Goal: Information Seeking & Learning: Compare options

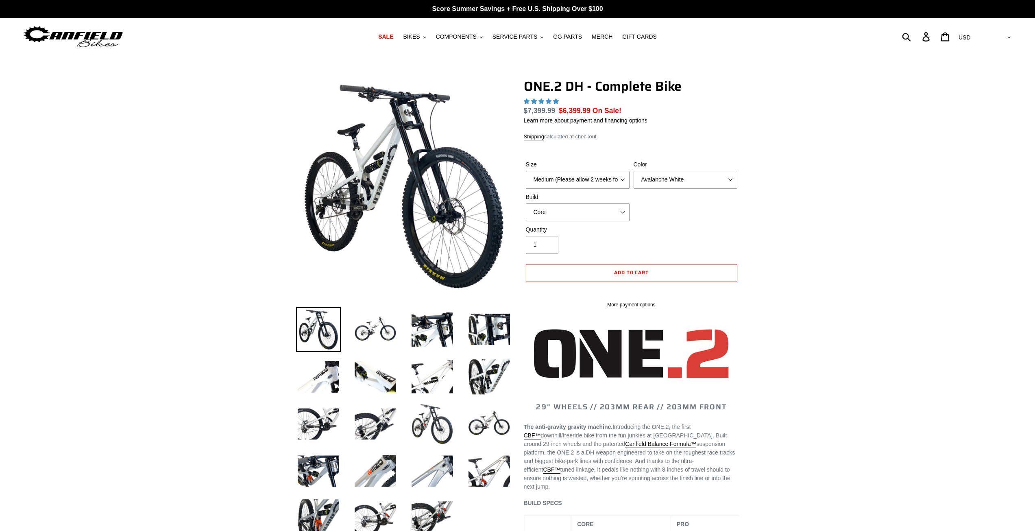
select select "highest-rating"
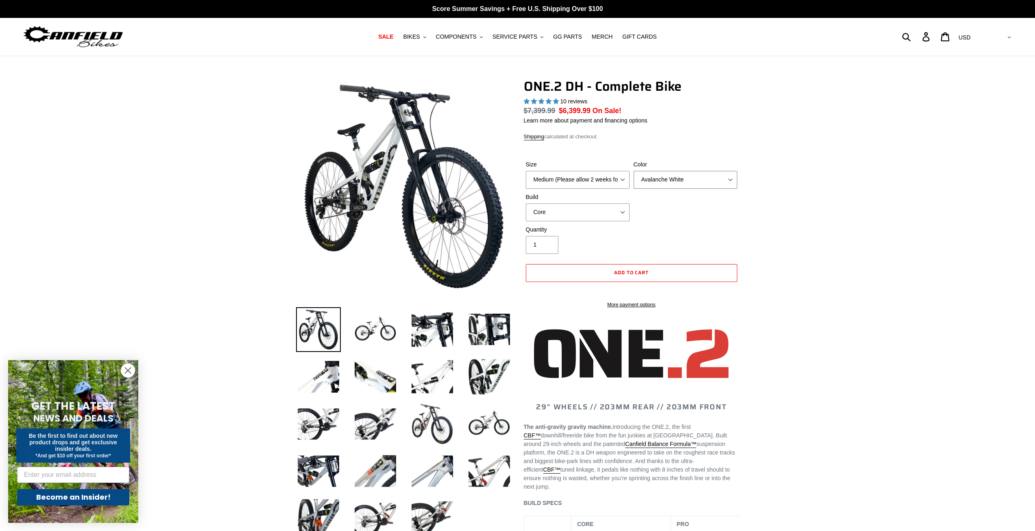
click at [658, 179] on select "Avalanche White Bentonite Grey" at bounding box center [686, 180] width 104 height 18
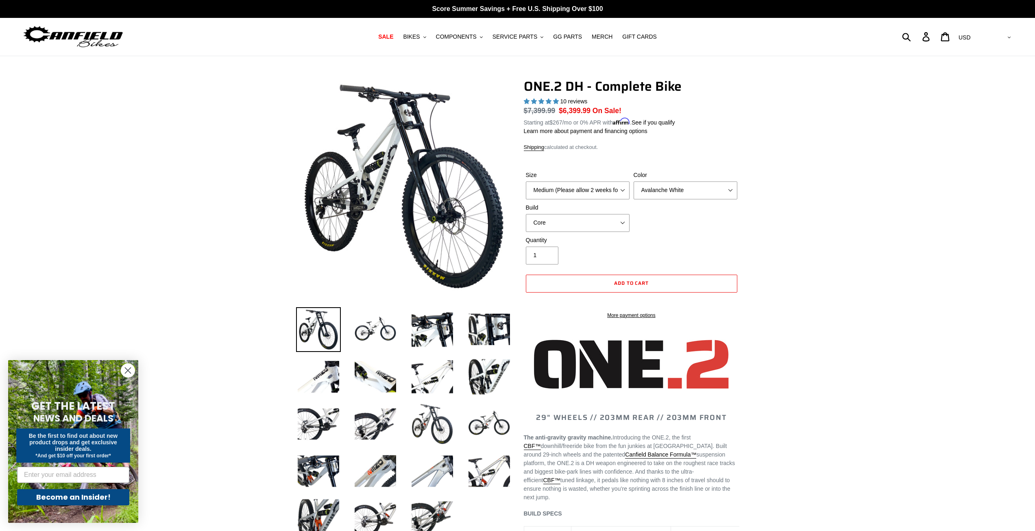
click at [599, 210] on label "Build" at bounding box center [578, 207] width 104 height 9
click at [599, 214] on select "Core Pro" at bounding box center [578, 223] width 104 height 18
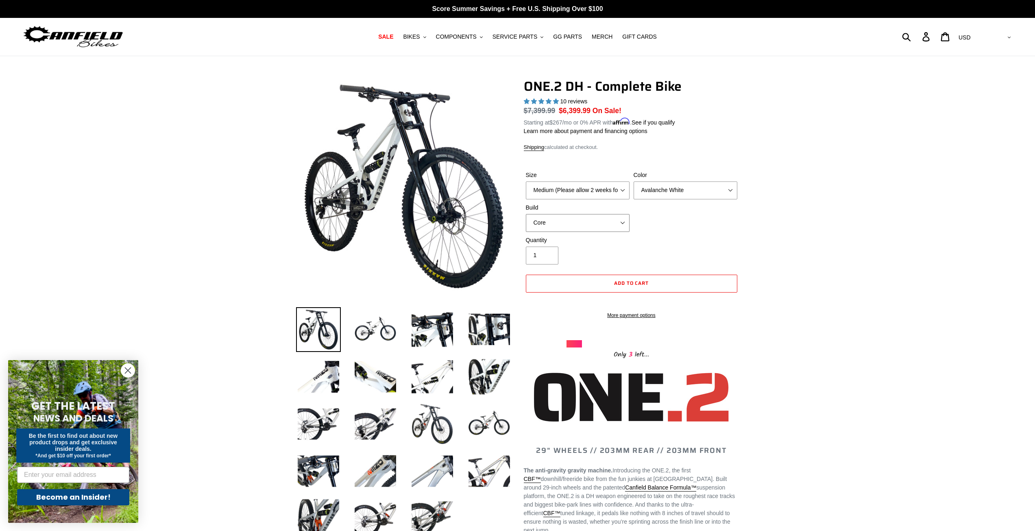
click at [598, 225] on select "Core Pro" at bounding box center [578, 223] width 104 height 18
click at [526, 214] on select "Core Pro" at bounding box center [578, 223] width 104 height 18
click at [603, 189] on select "Medium (Please allow 2 weeks for delivery) Large (Sold Out)" at bounding box center [578, 190] width 104 height 18
click at [579, 245] on div "Quantity 1" at bounding box center [578, 250] width 108 height 28
click at [590, 189] on select "Medium (Please allow 2 weeks for delivery) Large (Sold Out)" at bounding box center [578, 190] width 104 height 18
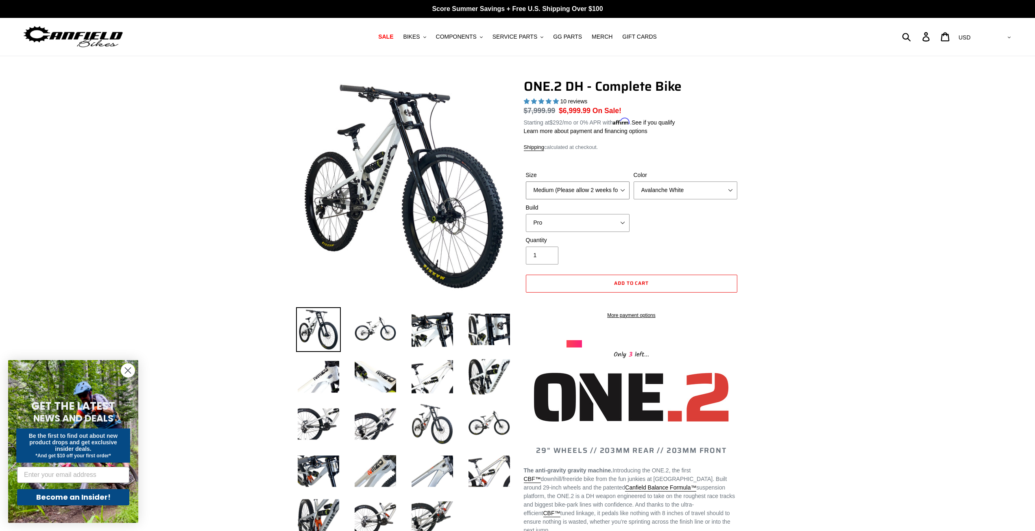
click at [590, 189] on select "Medium (Please allow 2 weeks for delivery) Large (Sold Out)" at bounding box center [578, 190] width 104 height 18
click at [595, 226] on select "Core Pro" at bounding box center [578, 223] width 104 height 18
click at [526, 214] on select "Core Pro" at bounding box center [578, 223] width 104 height 18
click at [570, 229] on select "Core Pro" at bounding box center [578, 223] width 104 height 18
click at [526, 214] on select "Core Pro" at bounding box center [578, 223] width 104 height 18
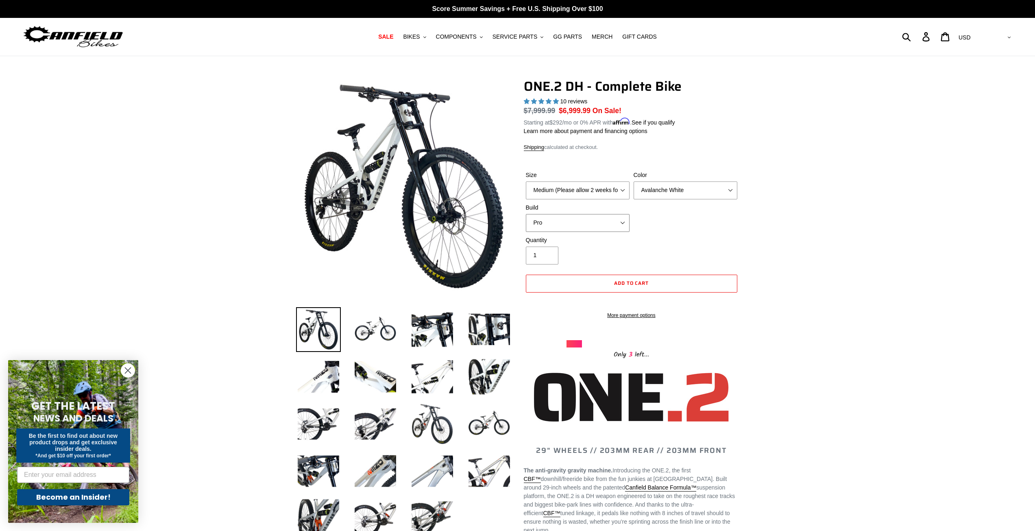
click at [570, 222] on select "Core Pro" at bounding box center [578, 223] width 104 height 18
click at [526, 214] on select "Core Pro" at bounding box center [578, 223] width 104 height 18
click at [570, 224] on select "Core Pro" at bounding box center [578, 223] width 104 height 18
select select "Pro"
click at [526, 214] on select "Core Pro" at bounding box center [578, 223] width 104 height 18
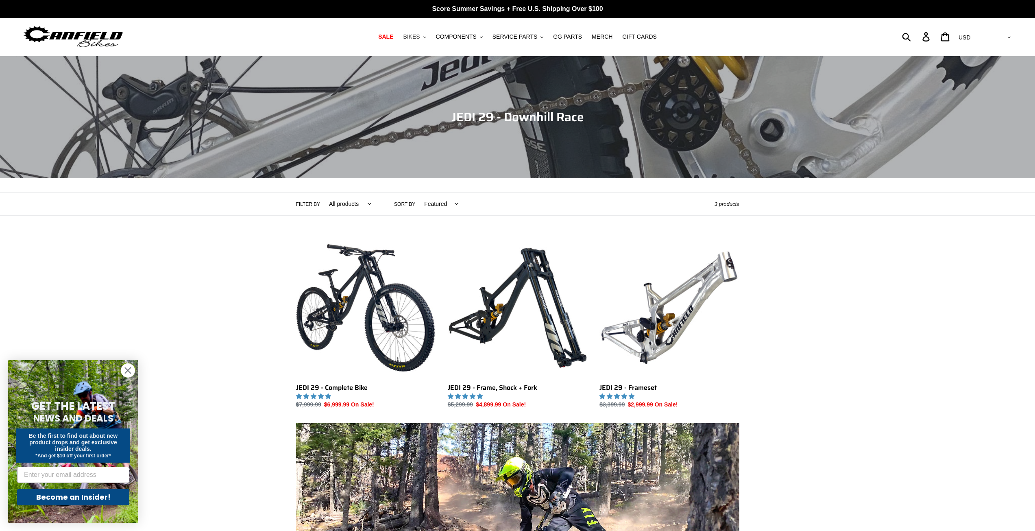
click at [420, 38] on span "BIKES" at bounding box center [411, 36] width 17 height 7
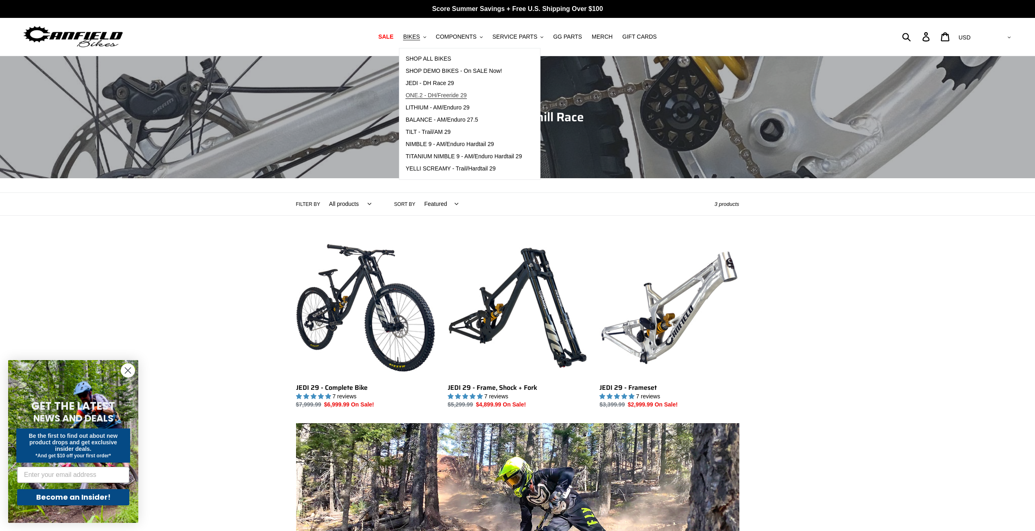
click at [433, 97] on span "ONE.2 - DH/Freeride 29" at bounding box center [436, 95] width 61 height 7
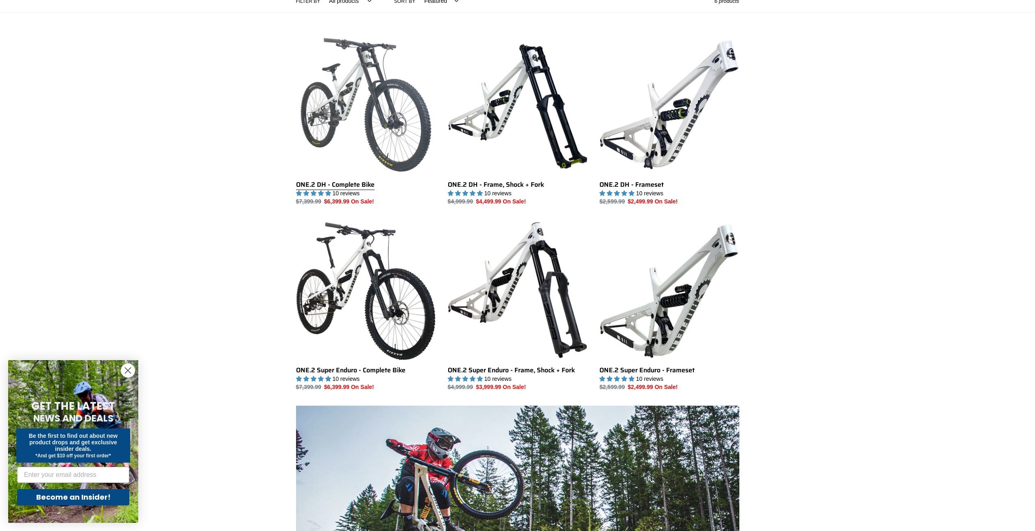
scroll to position [203, 0]
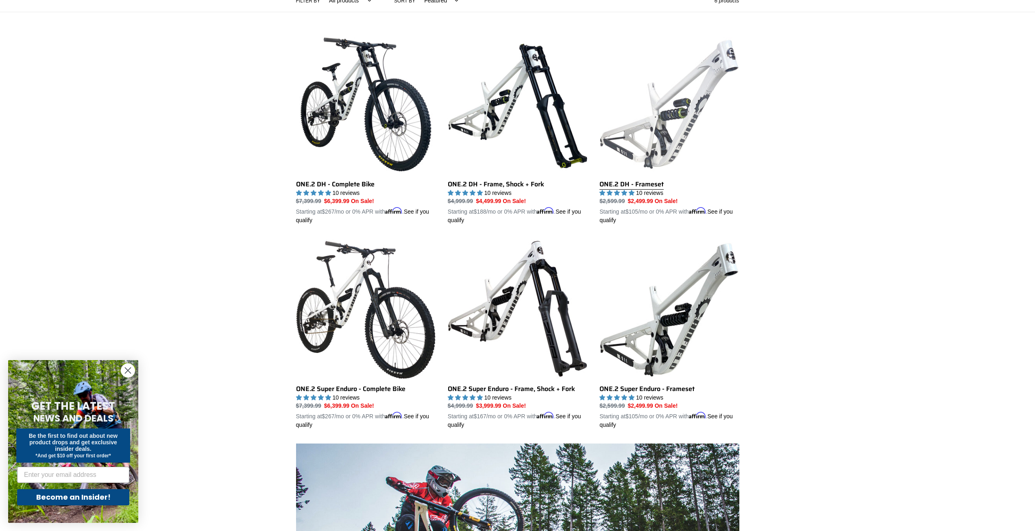
click at [640, 192] on link "ONE.2 DH - Frameset" at bounding box center [670, 130] width 140 height 190
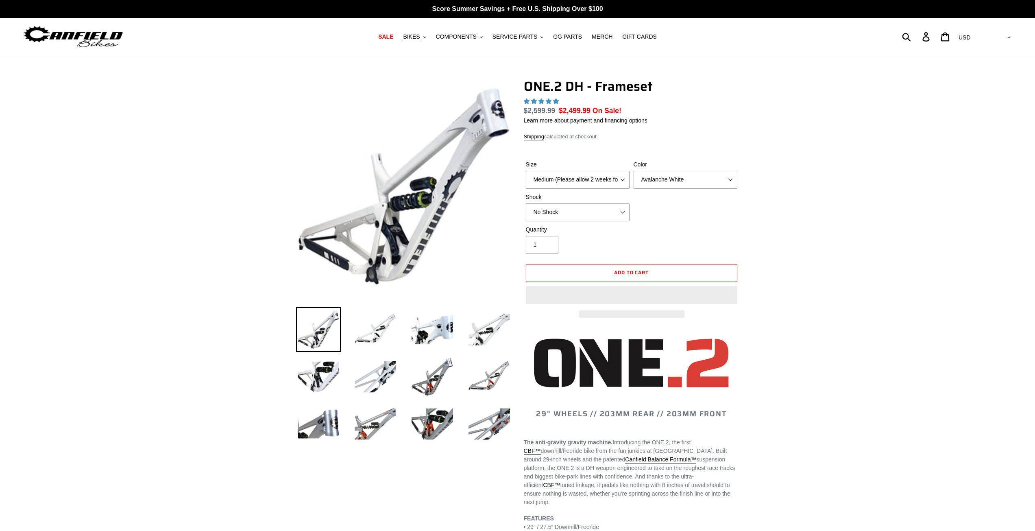
select select "highest-rating"
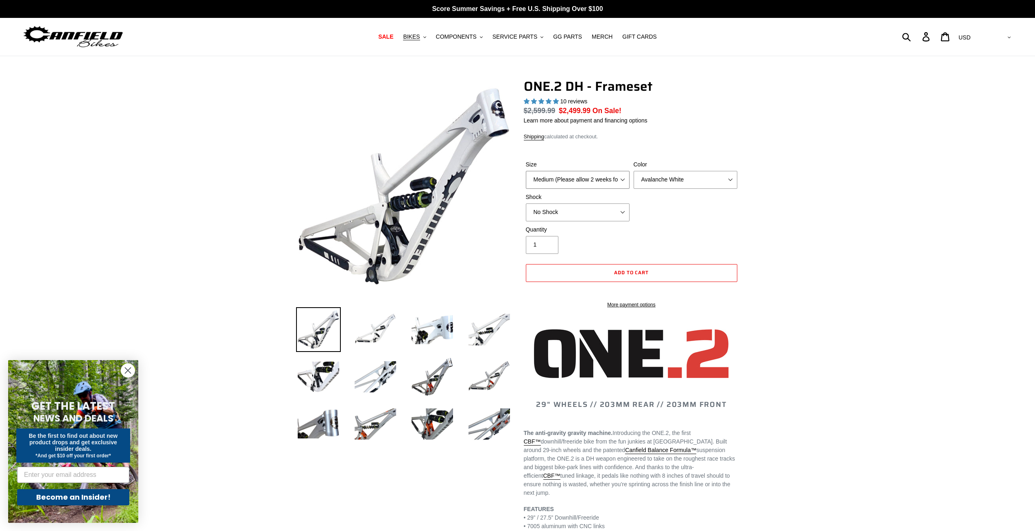
click at [600, 183] on select "Medium (Please allow 2 weeks for delivery) Large (Sold Out)" at bounding box center [578, 180] width 104 height 18
select select "Large (Sold Out)"
click at [526, 171] on select "Medium (Please allow 2 weeks for delivery) Large (Sold Out)" at bounding box center [578, 180] width 104 height 18
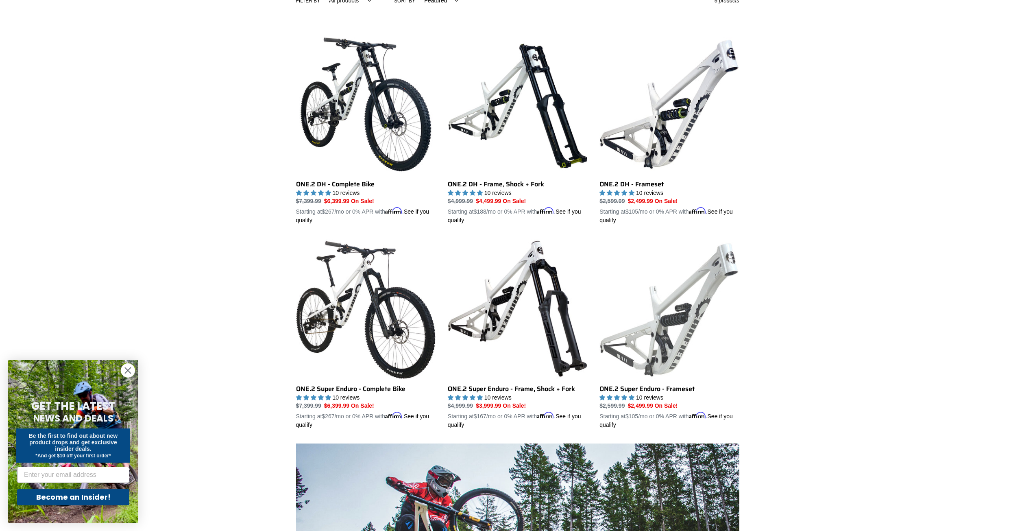
click at [638, 382] on link "ONE.2 Super Enduro - Frameset" at bounding box center [670, 334] width 140 height 190
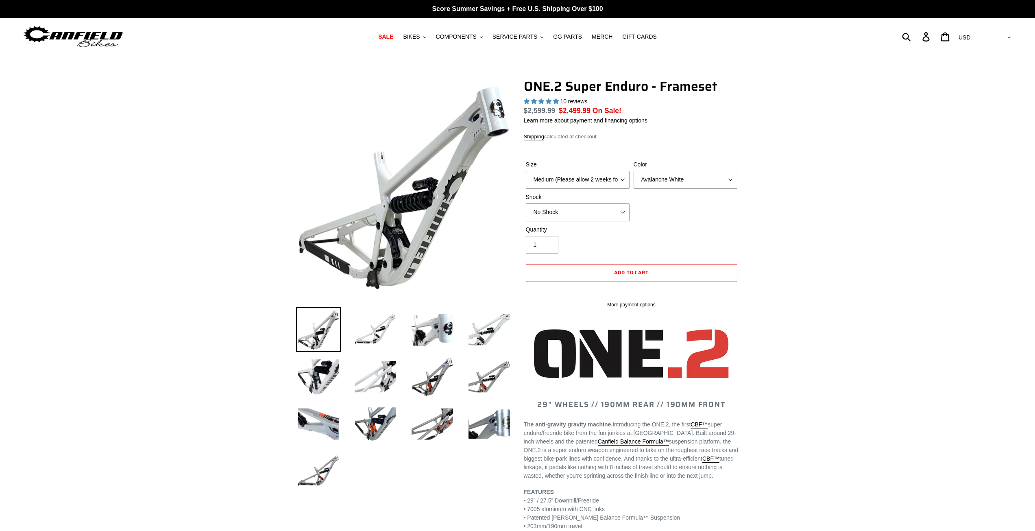
select select "highest-rating"
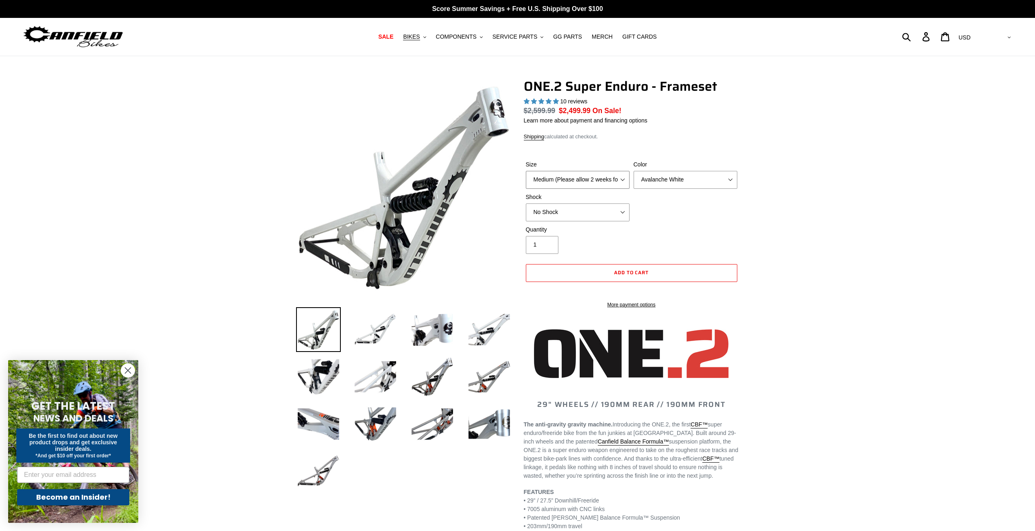
click at [573, 183] on select "Medium (Please allow 2 weeks for delivery) Large (Sold Out)" at bounding box center [578, 180] width 104 height 18
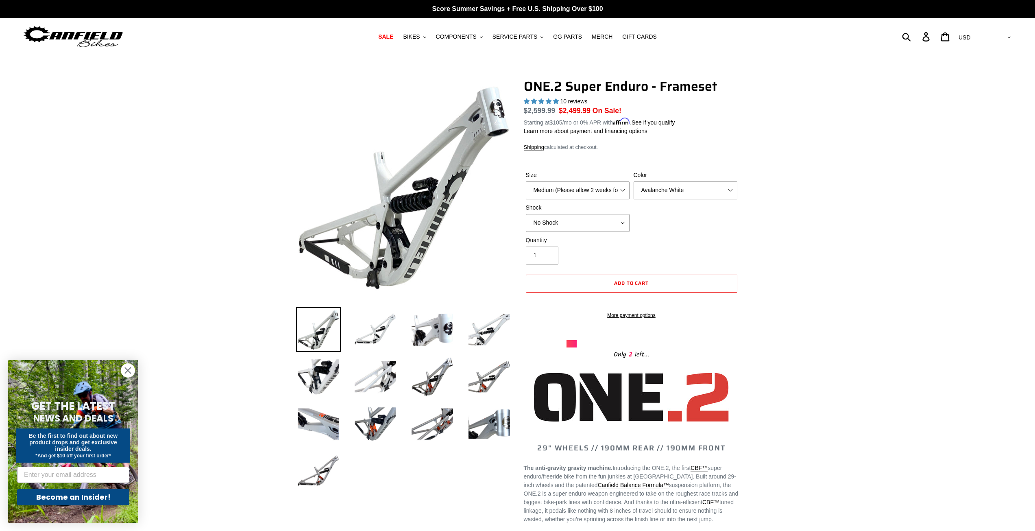
click at [717, 217] on div "Size Medium (Please allow 2 weeks for delivery) Large (Sold Out) Color Avalanch…" at bounding box center [632, 203] width 216 height 65
click at [671, 188] on select "Avalanche White Bentonite Grey" at bounding box center [686, 190] width 104 height 18
select select "Bentonite Grey"
click at [634, 181] on select "Avalanche White Bentonite Grey" at bounding box center [686, 190] width 104 height 18
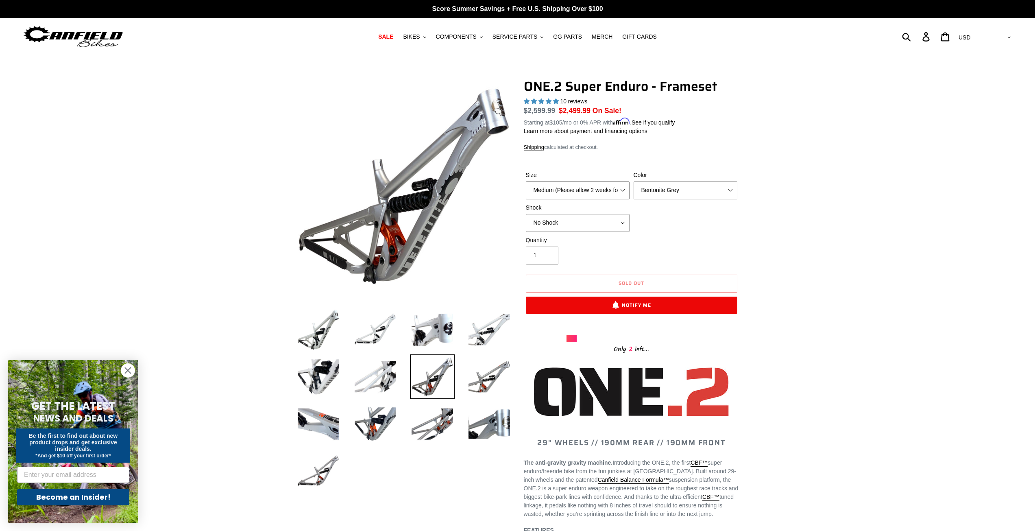
click at [585, 181] on select "Medium (Please allow 2 weeks for delivery) Large (Sold Out)" at bounding box center [578, 190] width 104 height 18
click at [680, 234] on div "Size Medium (Please allow 2 weeks for delivery) Large (Sold Out) Color Avalanch…" at bounding box center [632, 203] width 216 height 65
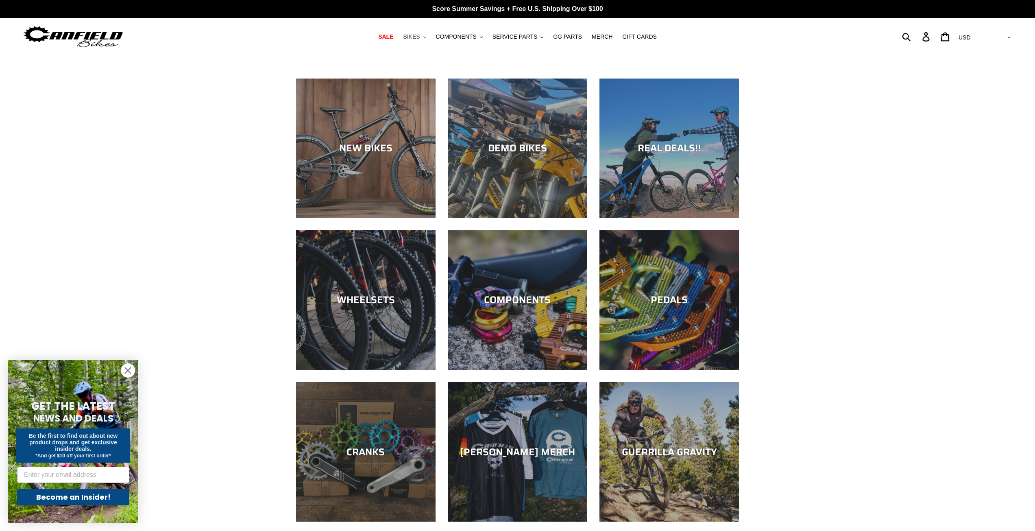
click at [426, 38] on icon "button" at bounding box center [425, 37] width 3 height 2
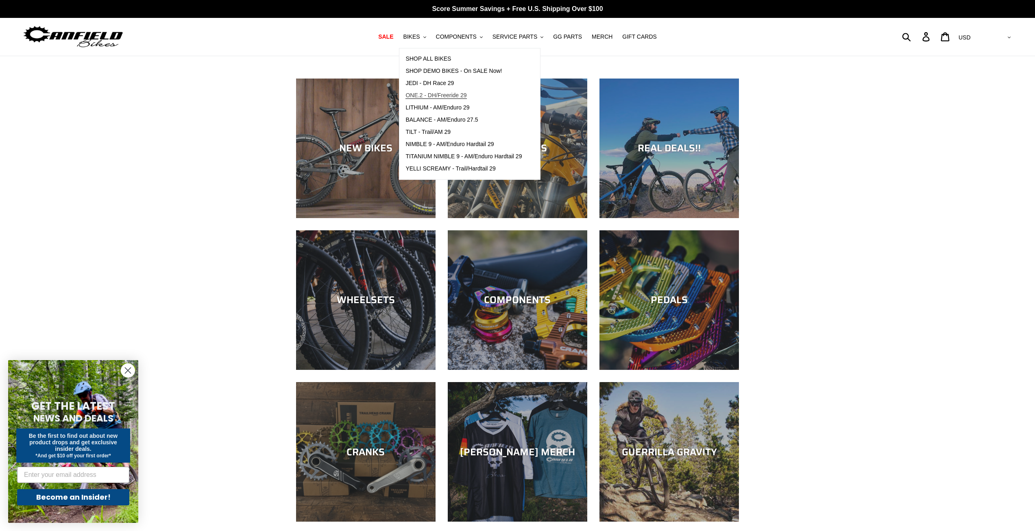
click at [447, 98] on span "ONE.2 - DH/Freeride 29" at bounding box center [436, 95] width 61 height 7
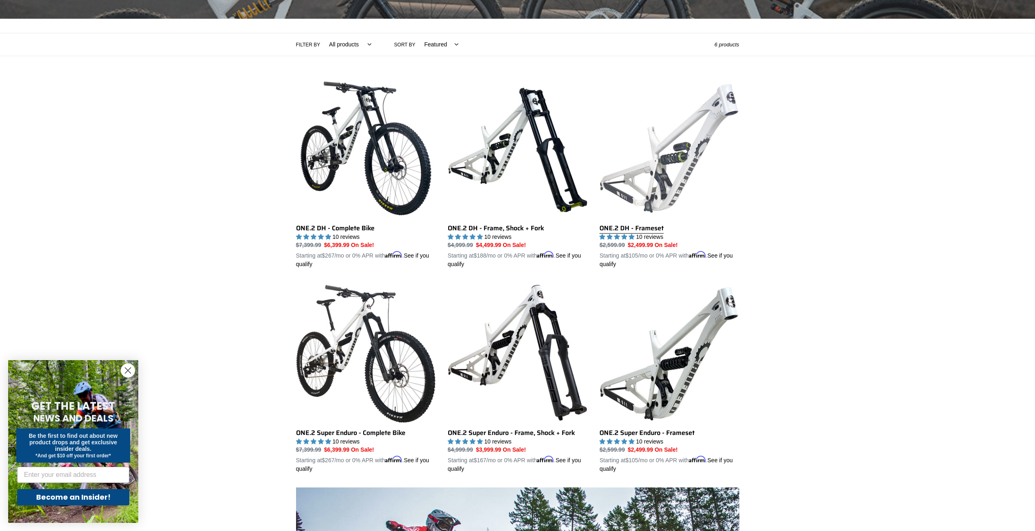
scroll to position [163, 0]
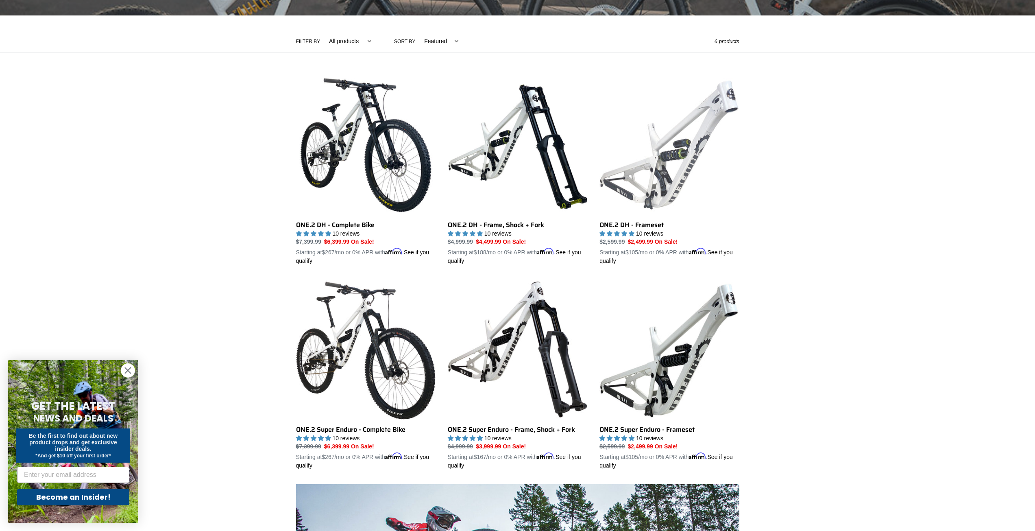
click at [654, 226] on link "ONE.2 DH - Frameset" at bounding box center [670, 170] width 140 height 190
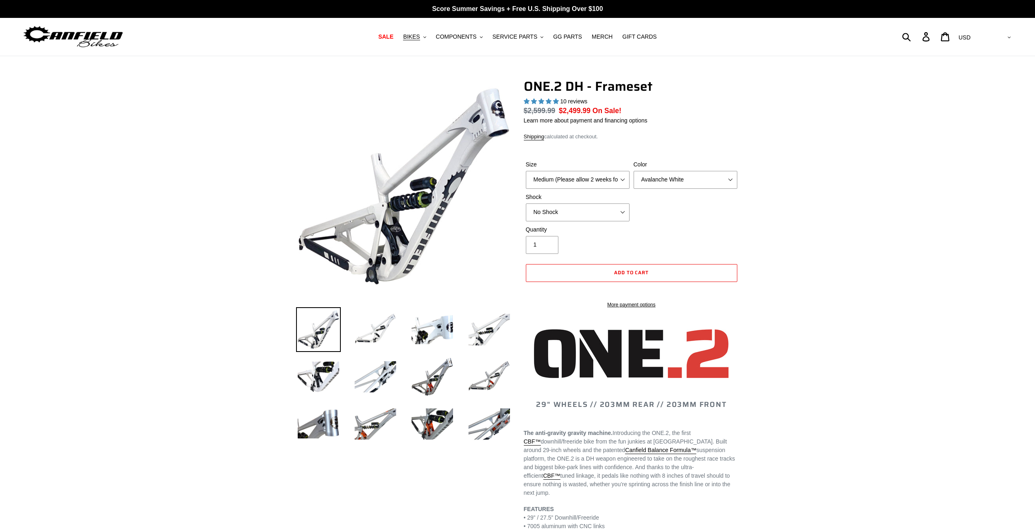
select select "highest-rating"
